Goal: Information Seeking & Learning: Learn about a topic

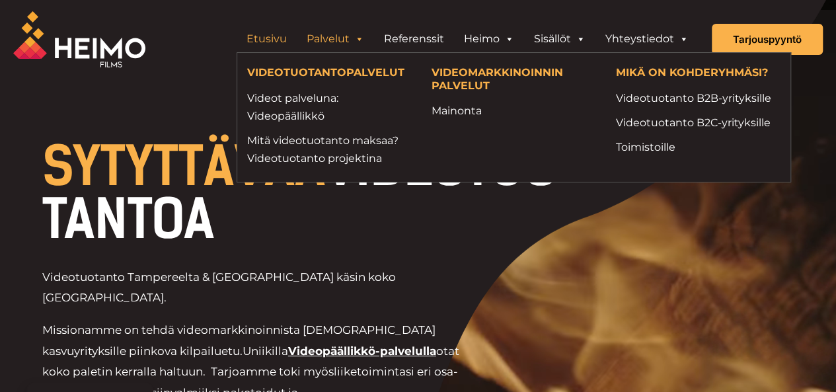
click at [348, 38] on link "Palvelut" at bounding box center [335, 39] width 77 height 26
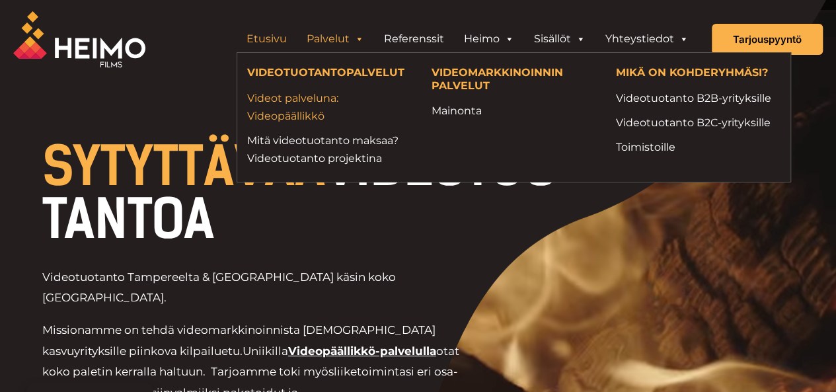
click at [300, 117] on link "Videot palveluna: Videopäällikkö" at bounding box center [329, 107] width 165 height 36
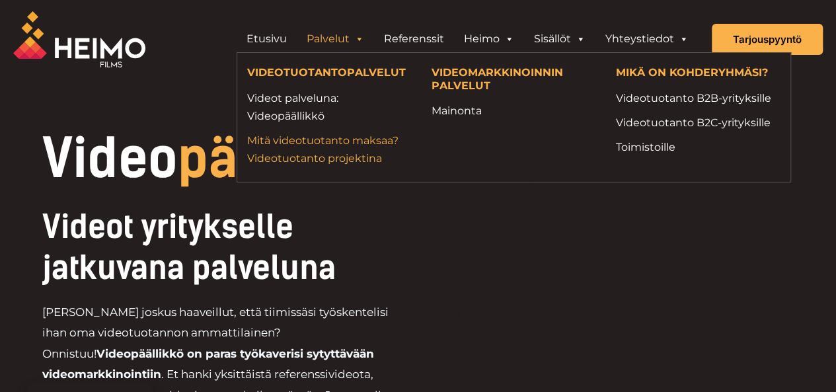
click at [315, 142] on link "Mitä videotuotanto maksaa? Videotuotanto projektina" at bounding box center [329, 150] width 165 height 36
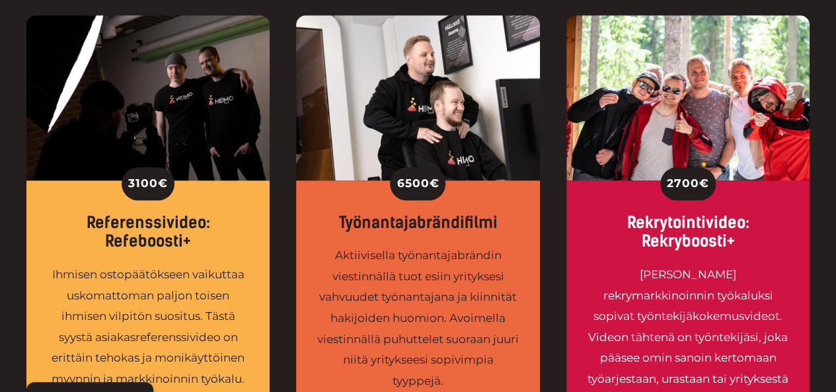
click at [315, 142] on img at bounding box center [417, 97] width 243 height 165
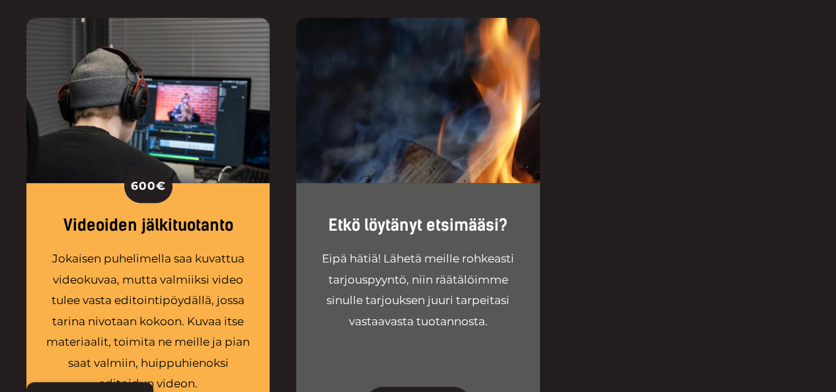
scroll to position [2672, 0]
